Goal: Obtain resource: Download file/media

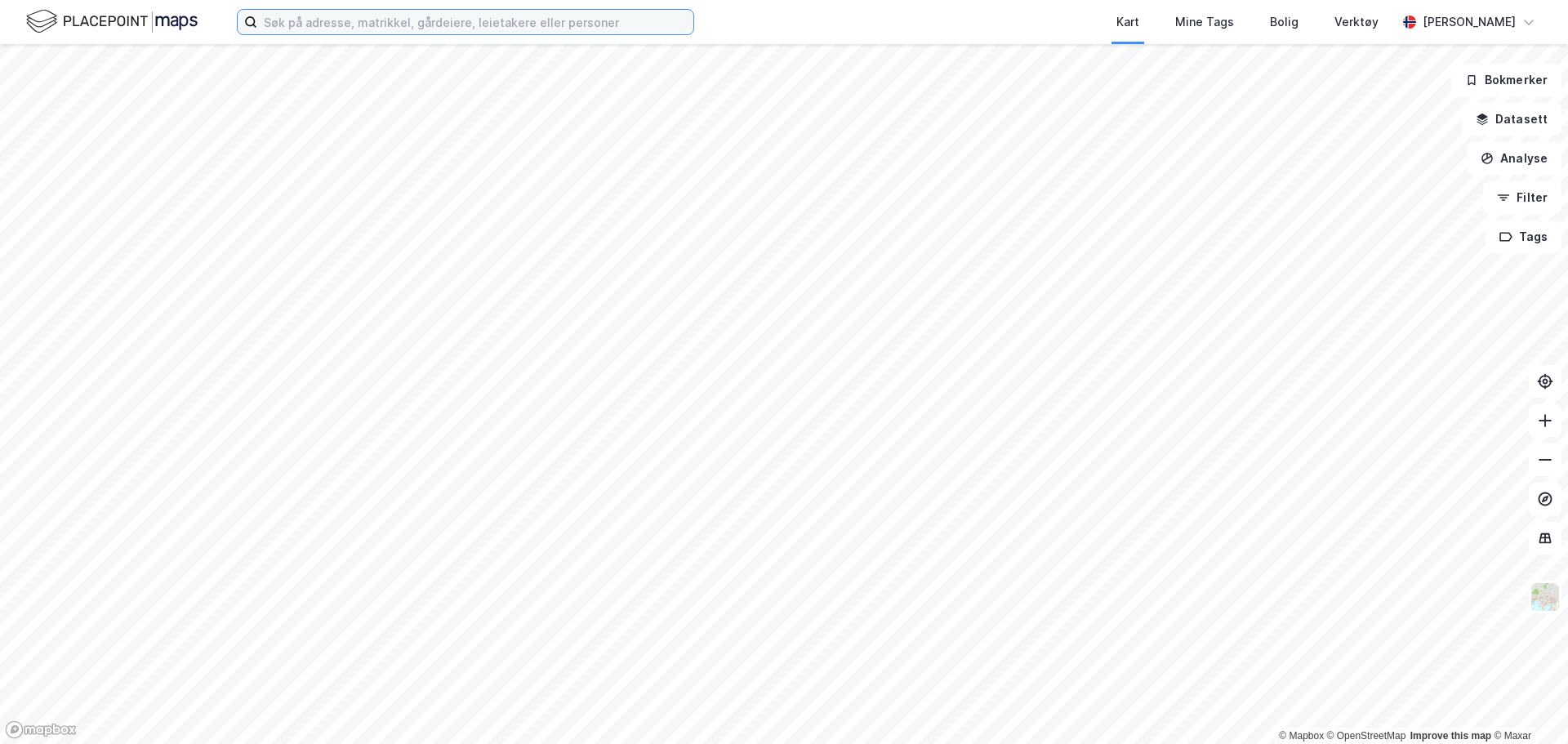
click at [461, 12] on input at bounding box center [475, 22] width 436 height 25
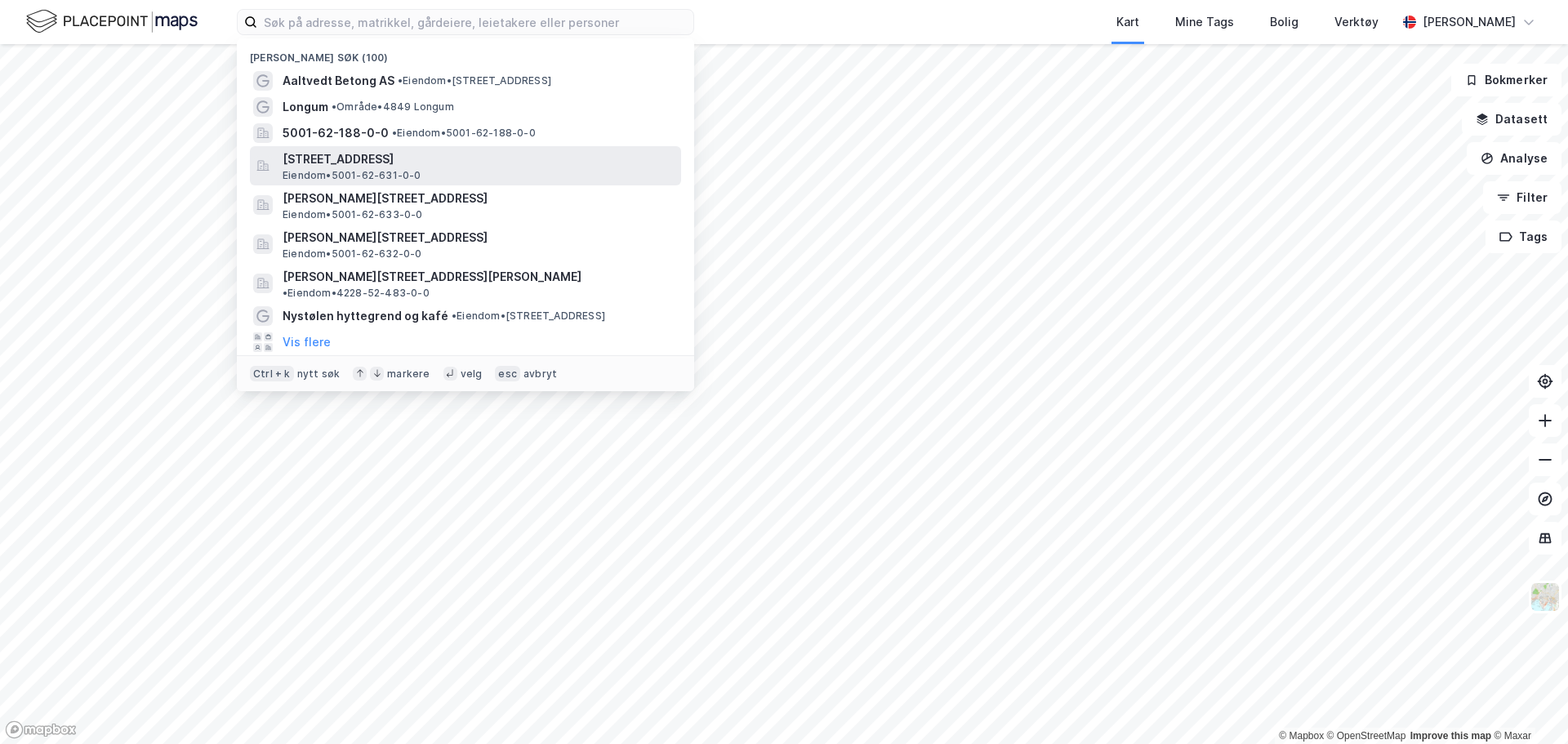
click at [366, 163] on span "[STREET_ADDRESS]" at bounding box center [478, 159] width 392 height 20
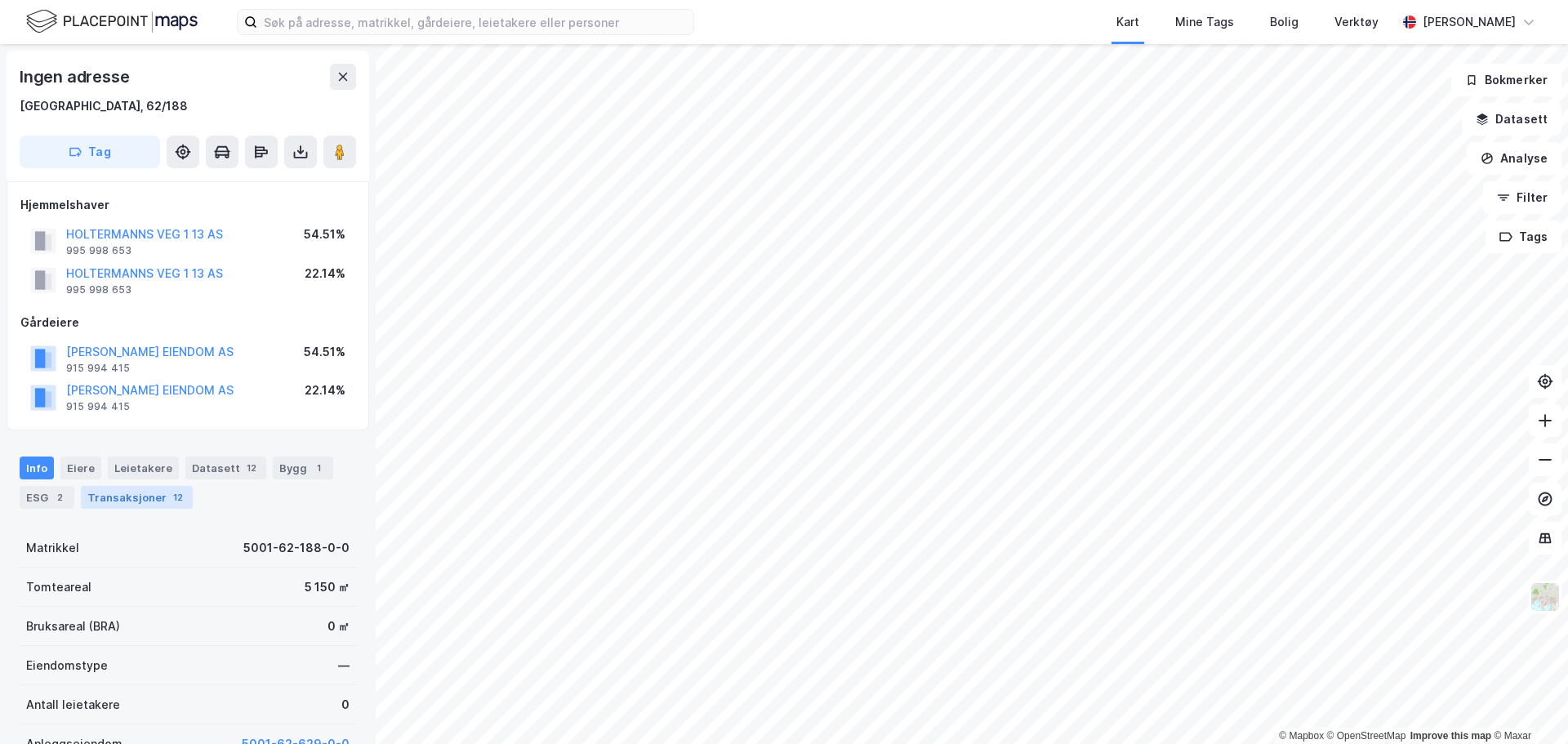
click at [111, 493] on div "Transaksjoner 12" at bounding box center [137, 498] width 112 height 23
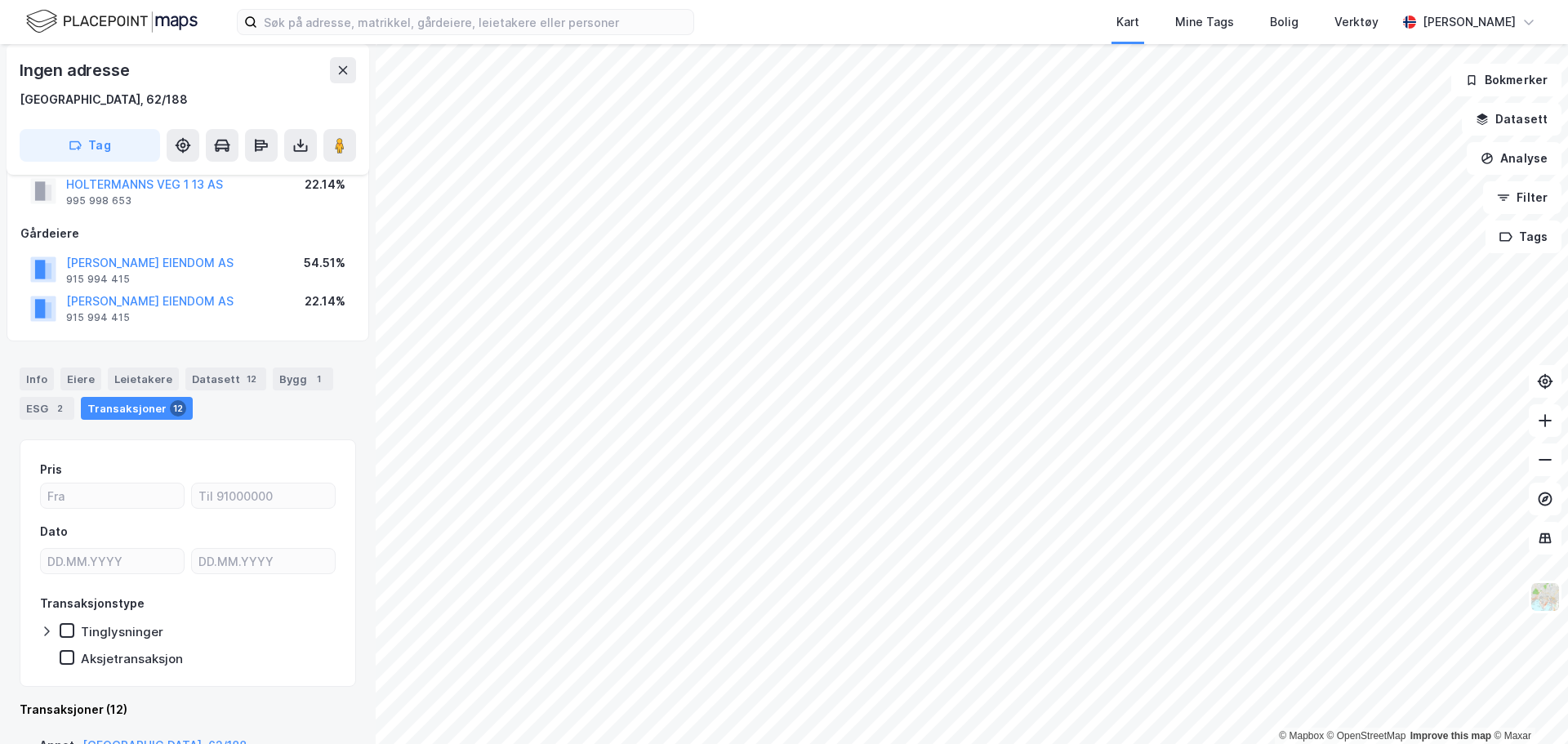
scroll to position [9, 0]
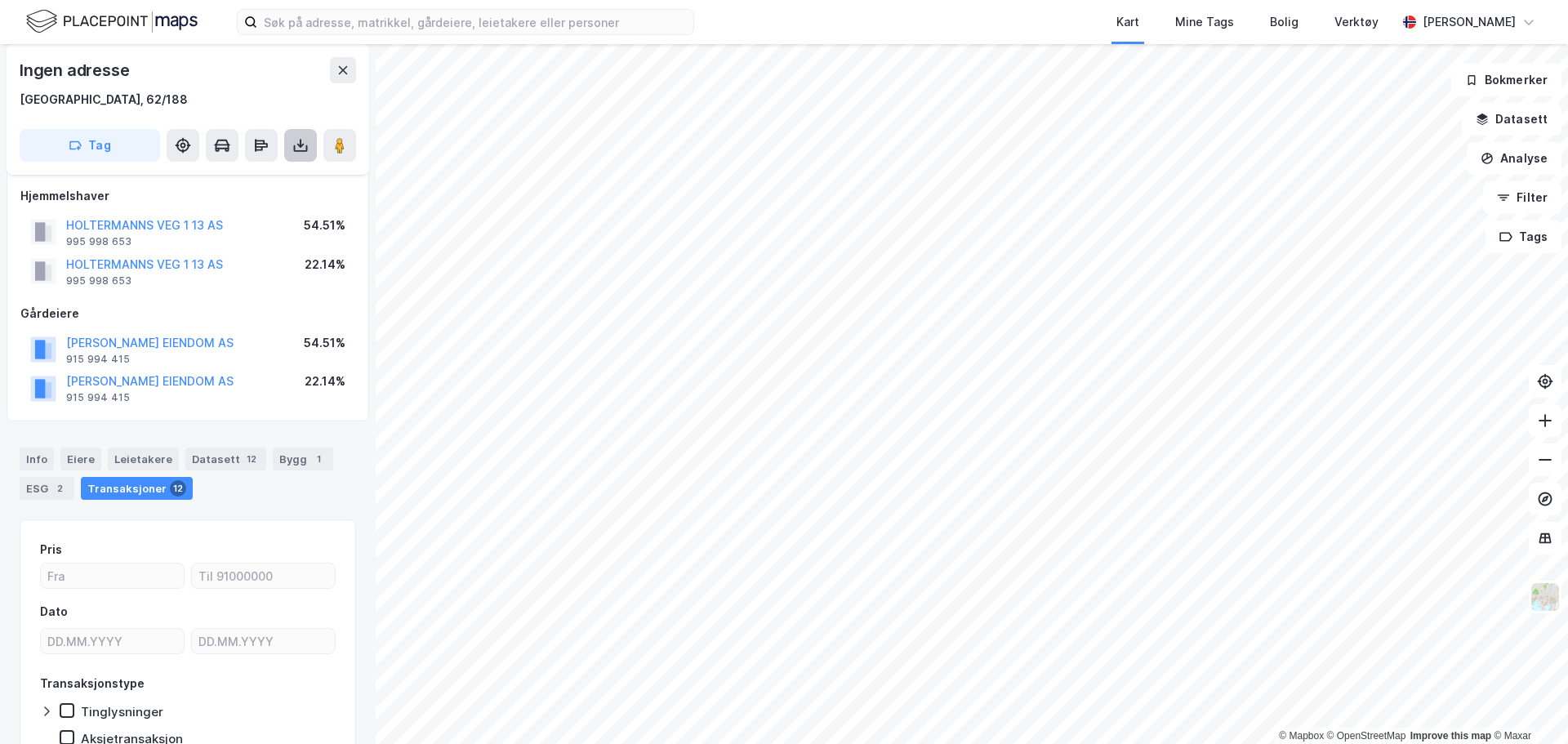
click at [296, 147] on icon at bounding box center [300, 145] width 16 height 16
click at [251, 175] on div "Last ned grunnbok" at bounding box center [220, 178] width 95 height 13
